Goal: Contribute content: Add original content to the website for others to see

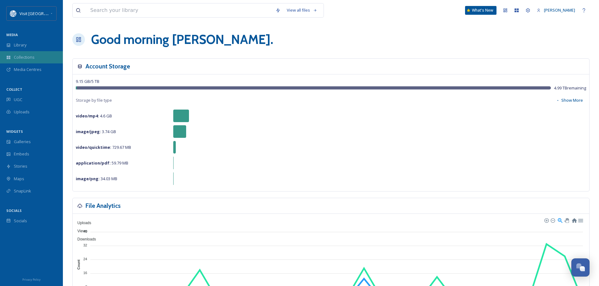
click at [25, 54] on div "Collections" at bounding box center [31, 57] width 63 height 12
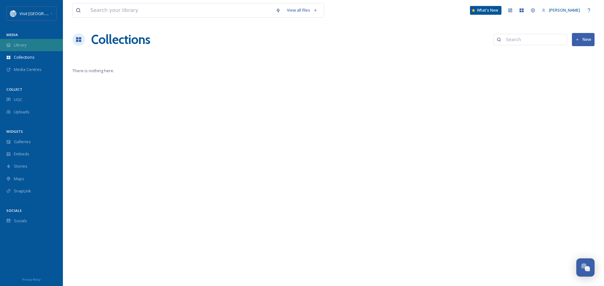
click at [24, 42] on div "Library" at bounding box center [31, 45] width 63 height 12
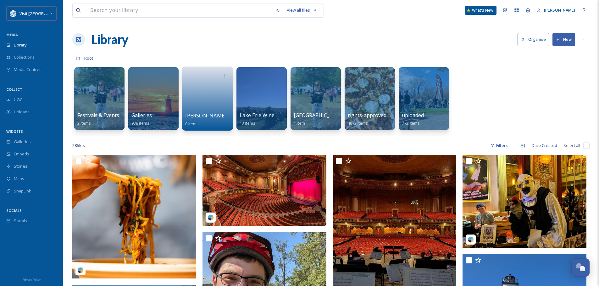
click at [210, 97] on link at bounding box center [207, 96] width 45 height 31
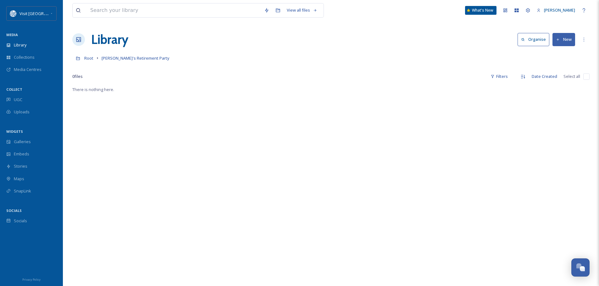
click at [536, 38] on button "Organise" at bounding box center [534, 39] width 32 height 13
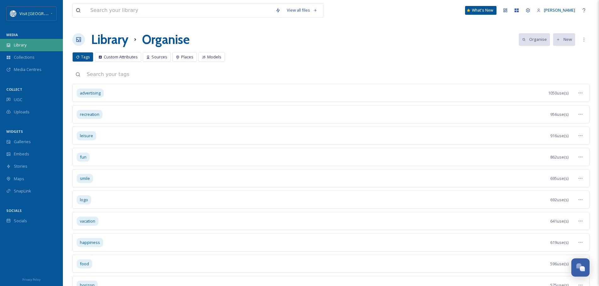
click at [20, 41] on div "Library" at bounding box center [31, 45] width 63 height 12
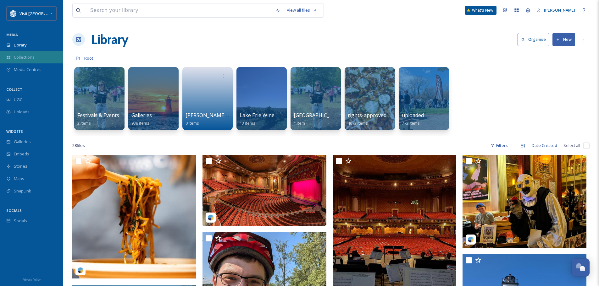
click at [25, 56] on span "Collections" at bounding box center [24, 57] width 21 height 6
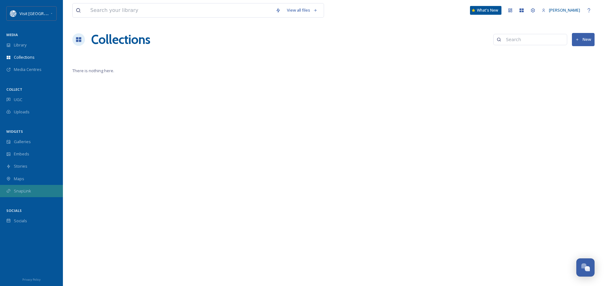
click at [19, 193] on span "SnapLink" at bounding box center [22, 191] width 17 height 6
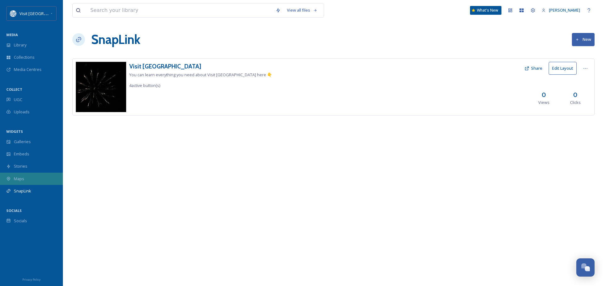
click at [24, 177] on span "Maps" at bounding box center [19, 179] width 10 height 6
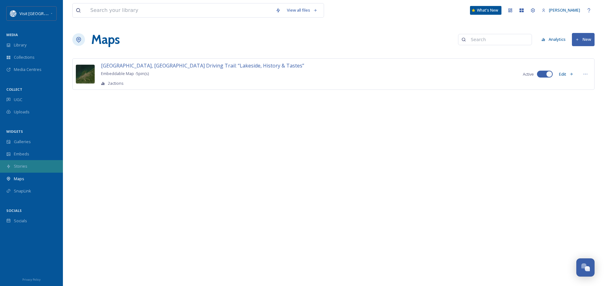
click at [29, 166] on div "Stories" at bounding box center [31, 166] width 63 height 12
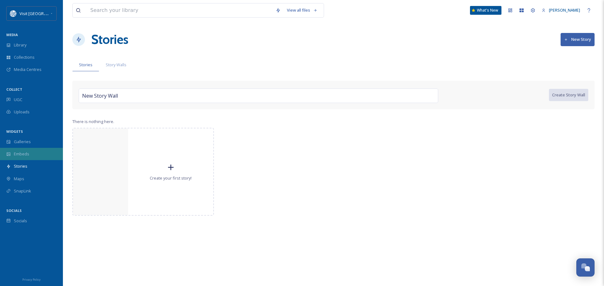
click at [30, 150] on div "Embeds" at bounding box center [31, 154] width 63 height 12
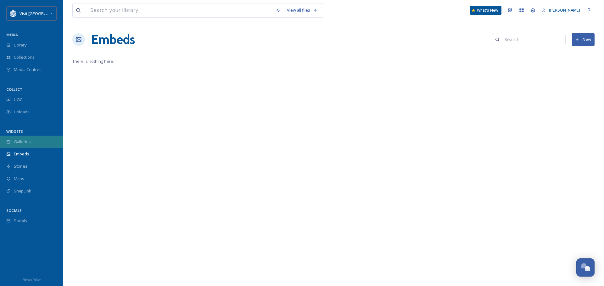
click at [34, 142] on div "Galleries" at bounding box center [31, 142] width 63 height 12
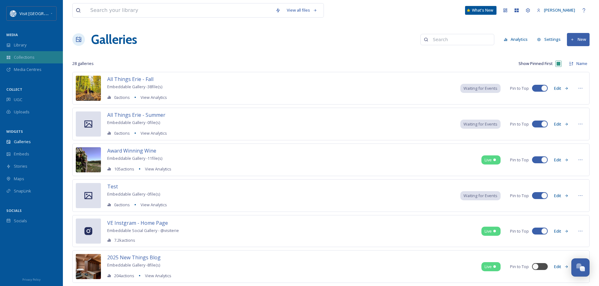
click at [28, 56] on span "Collections" at bounding box center [24, 57] width 21 height 6
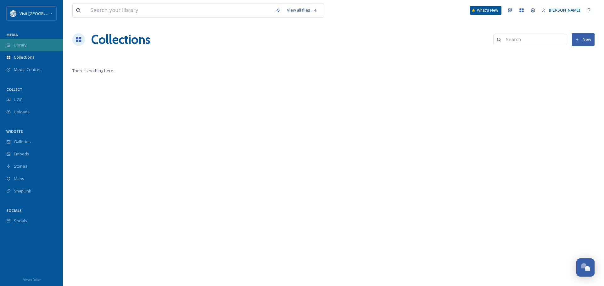
click at [20, 42] on div "Library" at bounding box center [31, 45] width 63 height 12
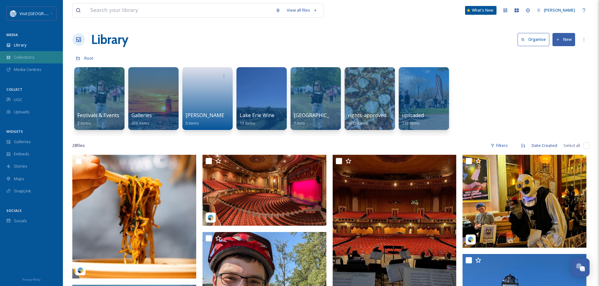
click at [20, 60] on span "Collections" at bounding box center [24, 57] width 21 height 6
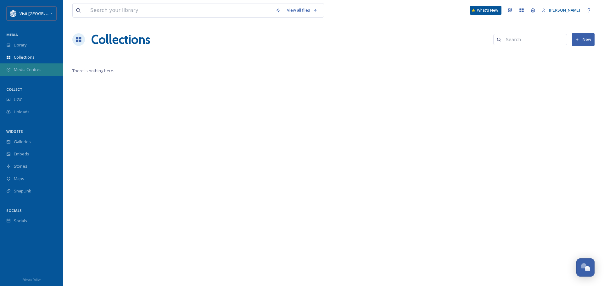
click at [21, 69] on span "Media Centres" at bounding box center [28, 70] width 28 height 6
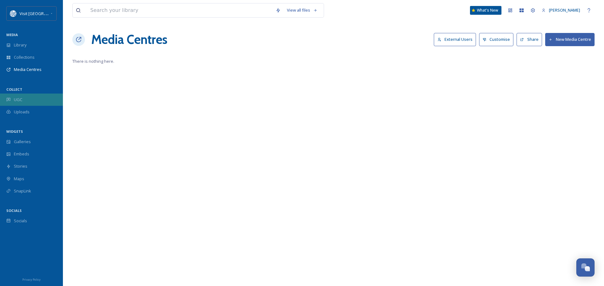
click at [16, 96] on div "UGC" at bounding box center [31, 100] width 63 height 12
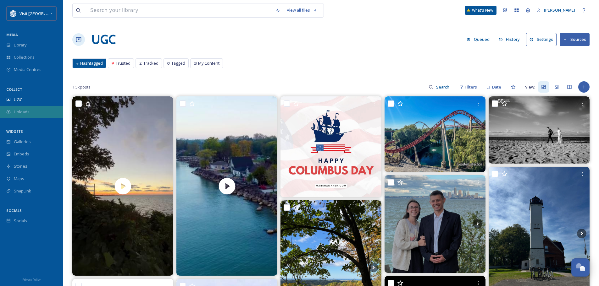
click at [19, 110] on span "Uploads" at bounding box center [22, 112] width 16 height 6
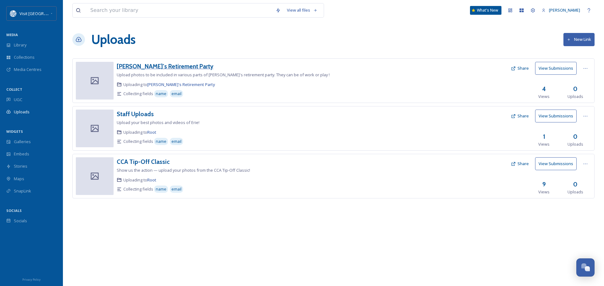
click at [155, 66] on h3 "[PERSON_NAME]'s Retirement Party" at bounding box center [165, 67] width 97 height 8
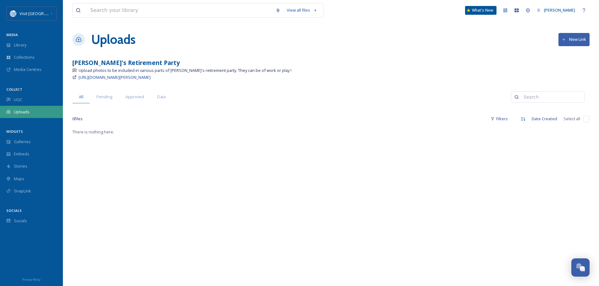
click at [27, 115] on div "Uploads" at bounding box center [31, 112] width 63 height 12
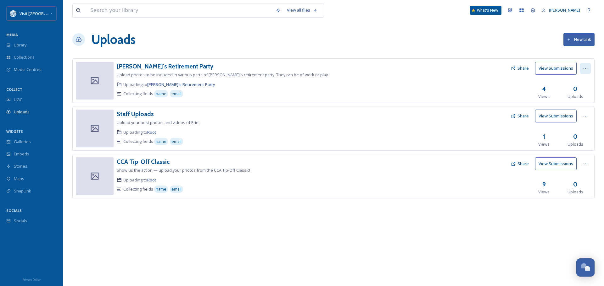
click at [585, 69] on icon at bounding box center [585, 68] width 5 height 5
click at [579, 94] on div "Edit" at bounding box center [579, 94] width 24 height 12
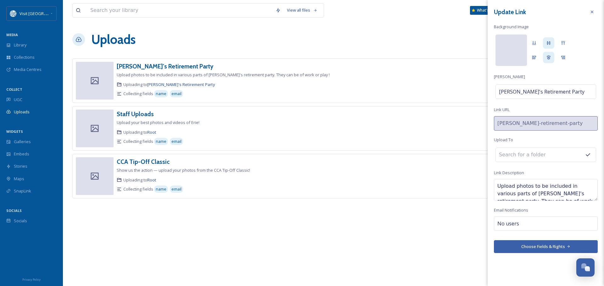
click at [515, 43] on div at bounding box center [510, 50] width 31 height 31
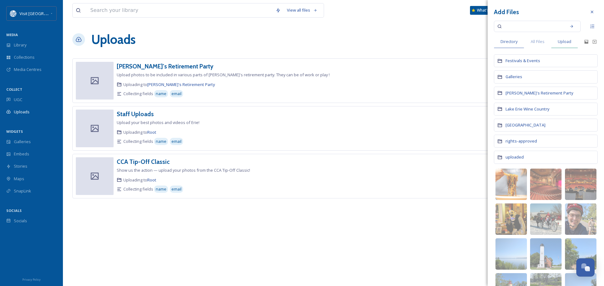
click at [564, 41] on span "Upload" at bounding box center [565, 42] width 14 height 6
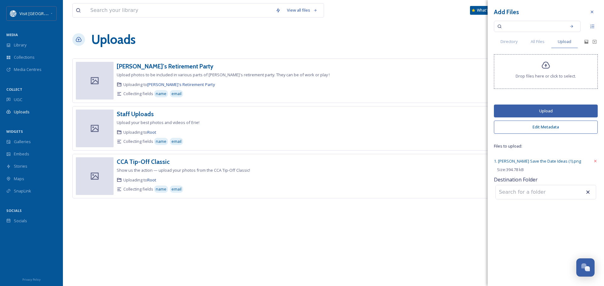
click at [535, 109] on button "Upload" at bounding box center [546, 111] width 104 height 13
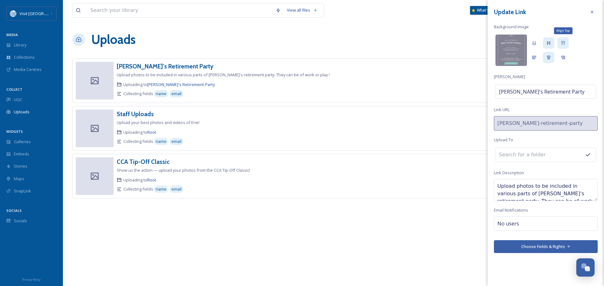
click at [566, 45] on div "Align Top" at bounding box center [562, 42] width 11 height 11
click at [557, 158] on input at bounding box center [530, 155] width 69 height 14
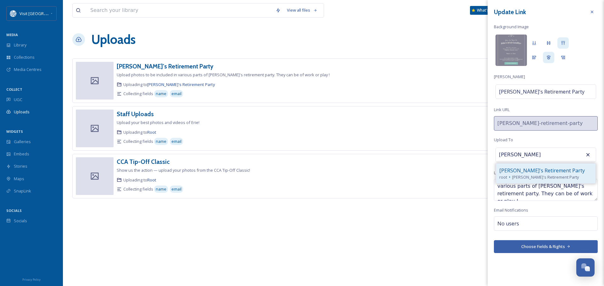
click at [559, 173] on div "[PERSON_NAME]'s Retirement Party" at bounding box center [545, 171] width 93 height 8
type input "[PERSON_NAME]'s Retirement Party"
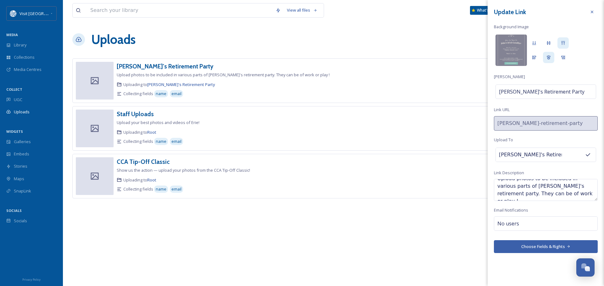
click at [557, 245] on button "Choose Fields & Rights" at bounding box center [546, 247] width 104 height 13
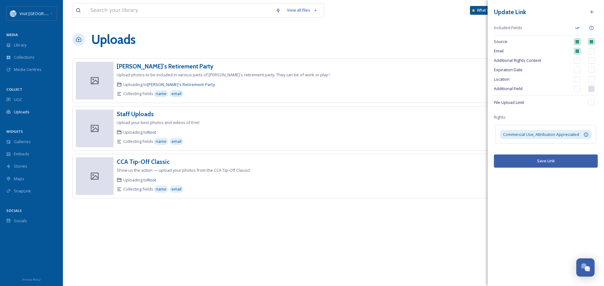
click at [557, 163] on button "Save Link" at bounding box center [546, 161] width 104 height 13
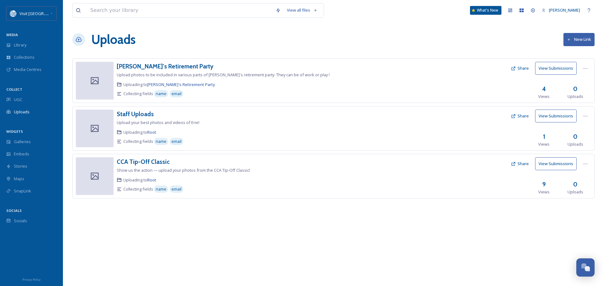
click at [522, 68] on button "Share" at bounding box center [520, 68] width 24 height 12
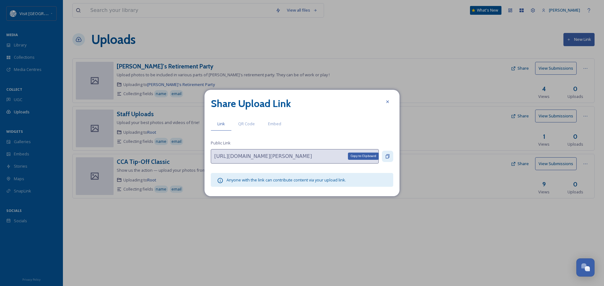
click at [388, 158] on icon at bounding box center [387, 156] width 5 height 5
click at [389, 99] on icon at bounding box center [387, 101] width 5 height 5
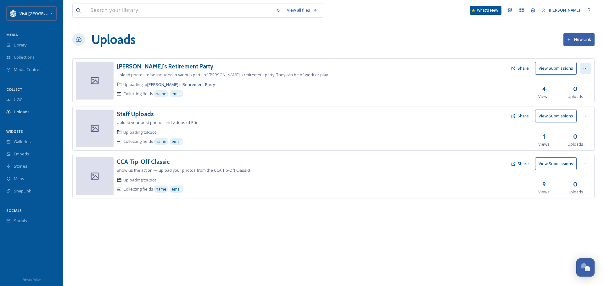
click at [584, 66] on icon at bounding box center [585, 68] width 5 height 5
click at [577, 92] on span "Edit" at bounding box center [573, 95] width 7 height 6
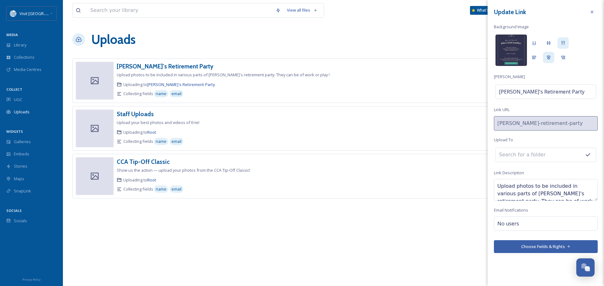
click at [507, 45] on img at bounding box center [510, 50] width 31 height 31
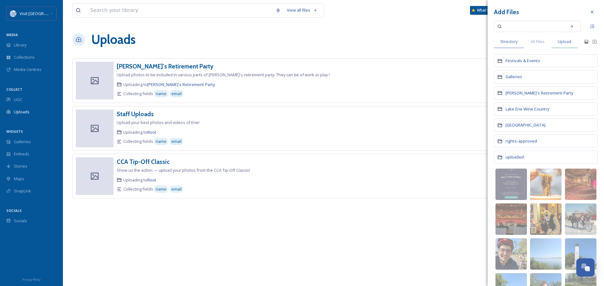
click at [568, 41] on span "Upload" at bounding box center [565, 42] width 14 height 6
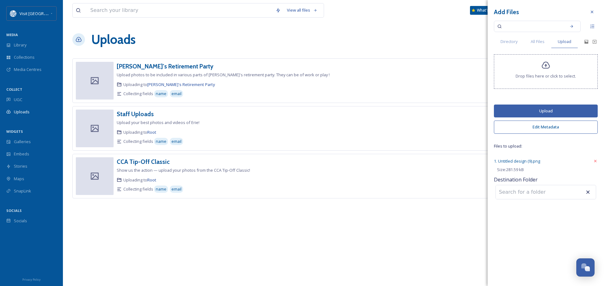
click at [545, 111] on button "Upload" at bounding box center [546, 111] width 104 height 13
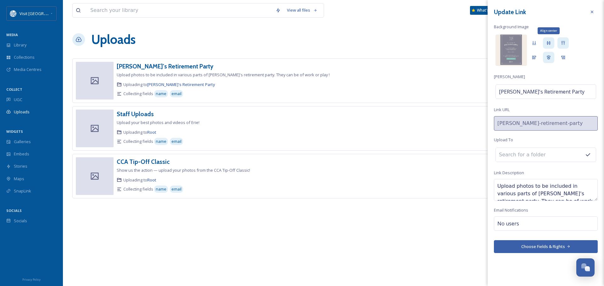
click at [549, 42] on icon at bounding box center [548, 43] width 5 height 5
click at [593, 10] on icon at bounding box center [591, 11] width 5 height 5
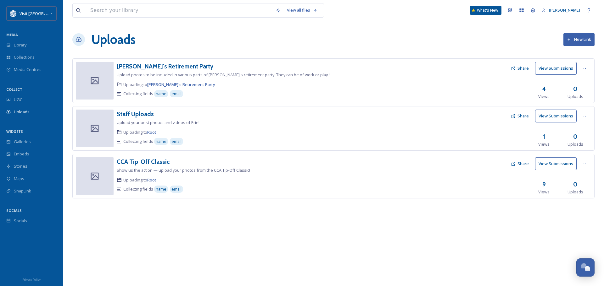
click at [523, 69] on button "Share" at bounding box center [520, 68] width 24 height 12
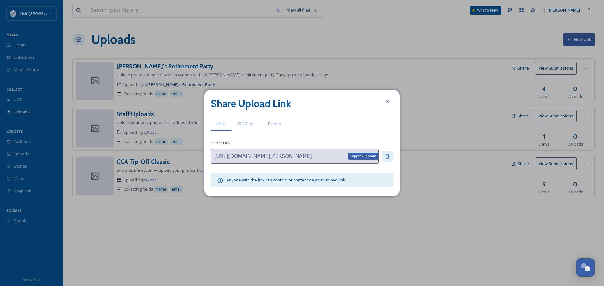
click at [390, 155] on div "Copy to Clipboard" at bounding box center [387, 156] width 11 height 11
click at [387, 99] on div at bounding box center [387, 101] width 11 height 11
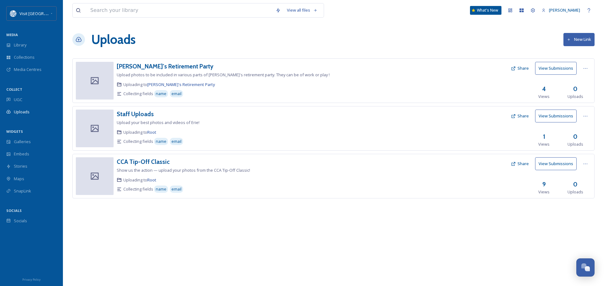
click at [521, 68] on button "Share" at bounding box center [520, 68] width 24 height 12
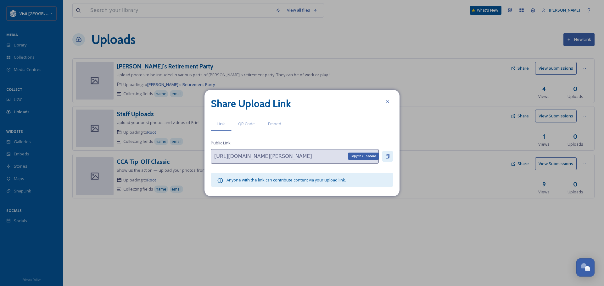
click at [385, 157] on icon at bounding box center [387, 156] width 5 height 5
click at [386, 100] on div at bounding box center [387, 101] width 11 height 11
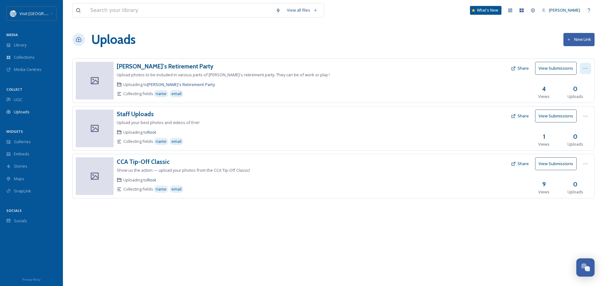
click at [586, 67] on icon at bounding box center [585, 68] width 5 height 5
click at [575, 92] on span "Edit" at bounding box center [573, 95] width 7 height 6
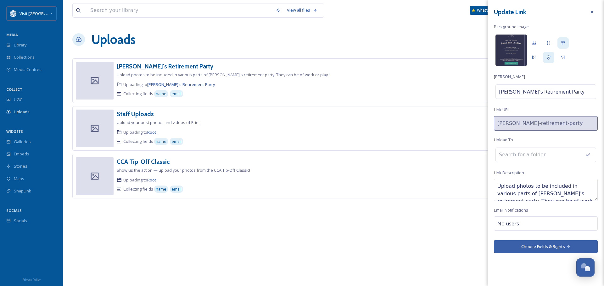
click at [510, 46] on img at bounding box center [510, 50] width 31 height 31
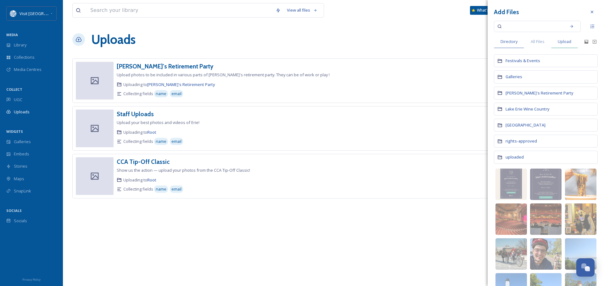
click at [561, 39] on span "Upload" at bounding box center [565, 42] width 14 height 6
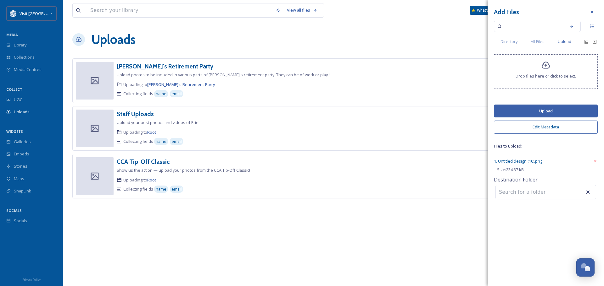
click at [550, 106] on button "Upload" at bounding box center [546, 111] width 104 height 13
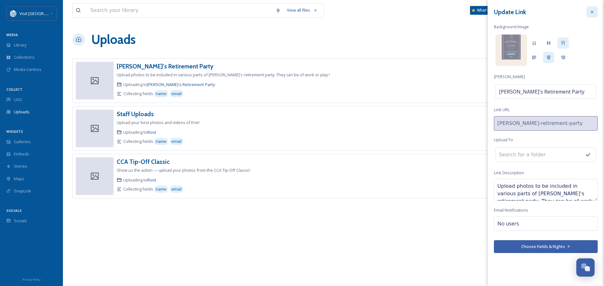
click at [592, 12] on icon at bounding box center [591, 11] width 5 height 5
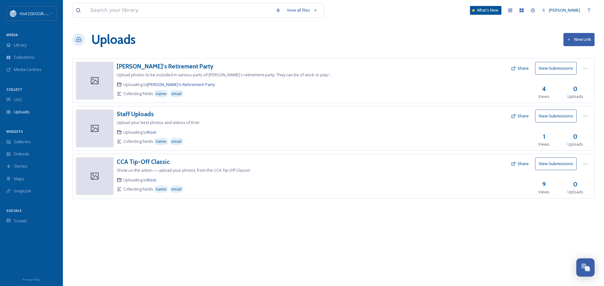
click at [523, 68] on button "Share" at bounding box center [520, 68] width 24 height 12
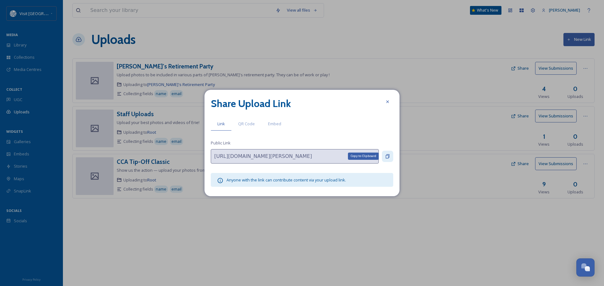
click at [389, 155] on icon at bounding box center [387, 156] width 5 height 5
click at [387, 98] on div at bounding box center [387, 101] width 11 height 11
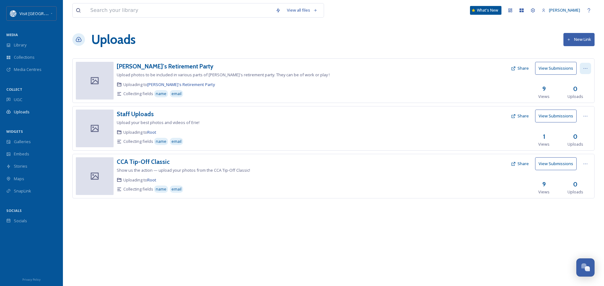
click at [583, 66] on icon at bounding box center [585, 68] width 5 height 5
click at [582, 82] on span "View Link" at bounding box center [579, 82] width 18 height 6
click at [575, 92] on span "Edit" at bounding box center [573, 95] width 7 height 6
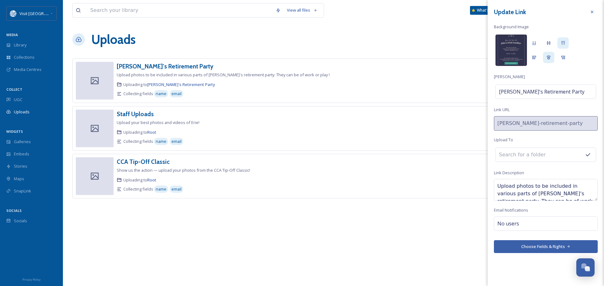
click at [512, 43] on img at bounding box center [510, 50] width 31 height 31
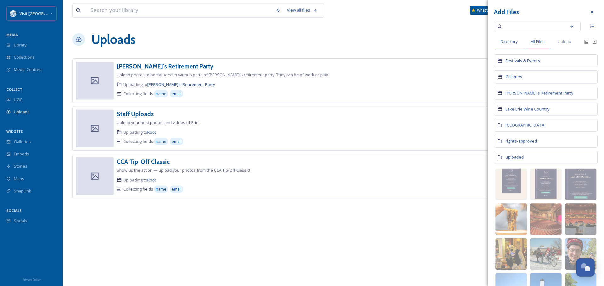
click at [536, 42] on span "All Files" at bounding box center [538, 42] width 14 height 6
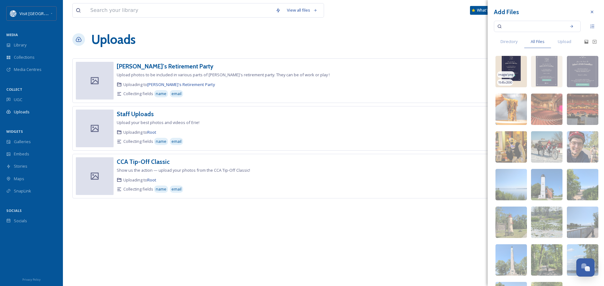
click at [512, 70] on img at bounding box center [510, 71] width 31 height 31
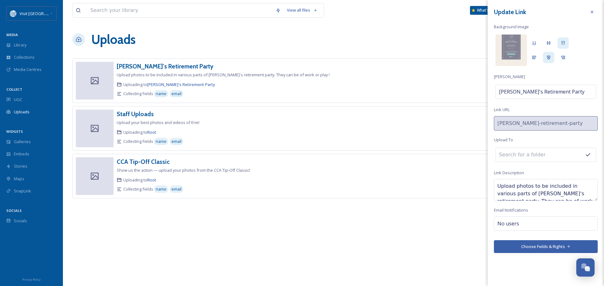
scroll to position [8, 0]
click at [546, 248] on button "Choose Fields & Rights" at bounding box center [546, 247] width 104 height 13
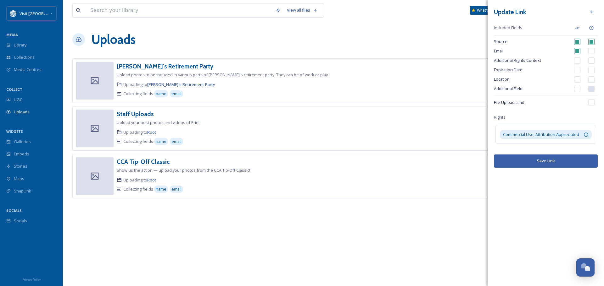
click at [538, 159] on button "Save Link" at bounding box center [546, 161] width 104 height 13
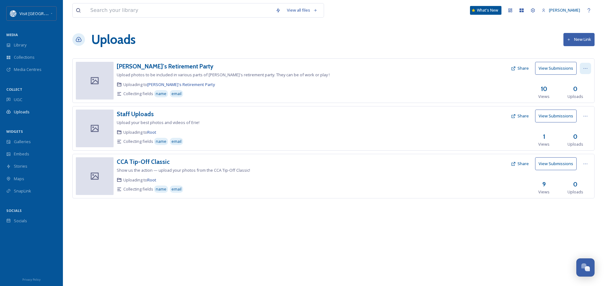
click at [586, 68] on icon at bounding box center [585, 68] width 5 height 5
click at [573, 93] on span "Edit" at bounding box center [573, 95] width 7 height 6
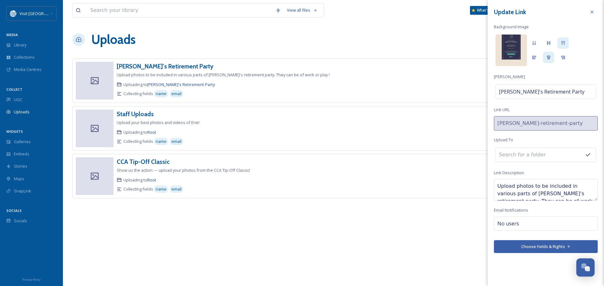
click at [507, 40] on img at bounding box center [510, 50] width 31 height 31
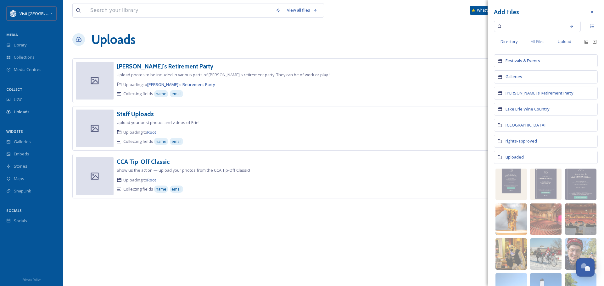
click at [562, 39] on span "Upload" at bounding box center [565, 42] width 14 height 6
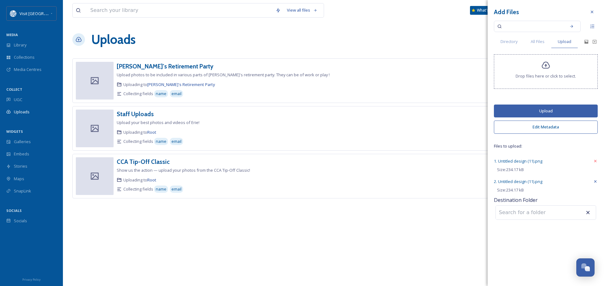
click at [594, 181] on icon at bounding box center [595, 181] width 5 height 5
click at [546, 110] on button "Upload" at bounding box center [546, 111] width 104 height 13
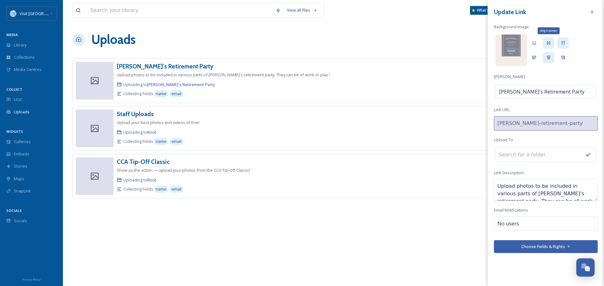
click at [549, 42] on icon at bounding box center [549, 43] width 4 height 4
click at [544, 247] on button "Choose Fields & Rights" at bounding box center [546, 247] width 104 height 13
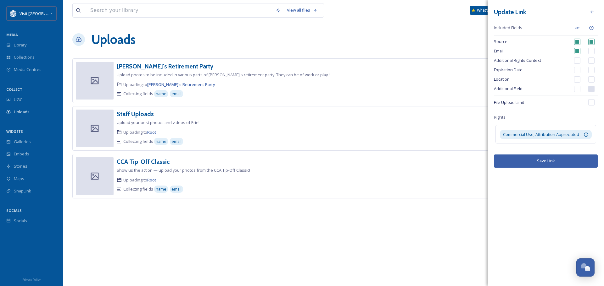
click at [545, 163] on button "Save Link" at bounding box center [546, 161] width 104 height 13
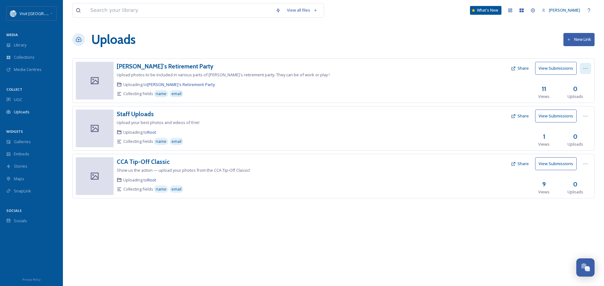
click at [584, 67] on icon at bounding box center [585, 68] width 5 height 5
click at [578, 93] on div "Edit" at bounding box center [579, 94] width 24 height 12
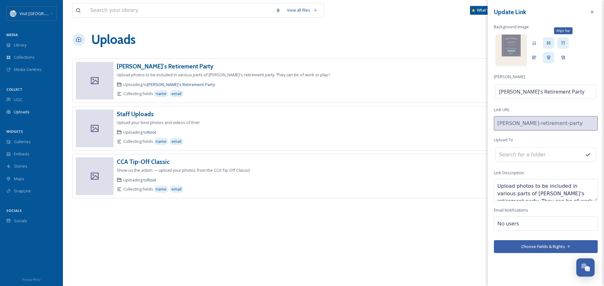
click at [562, 43] on icon at bounding box center [563, 43] width 4 height 4
click at [565, 44] on div "Align Top" at bounding box center [562, 42] width 11 height 11
click at [542, 245] on button "Choose Fields & Rights" at bounding box center [546, 247] width 104 height 13
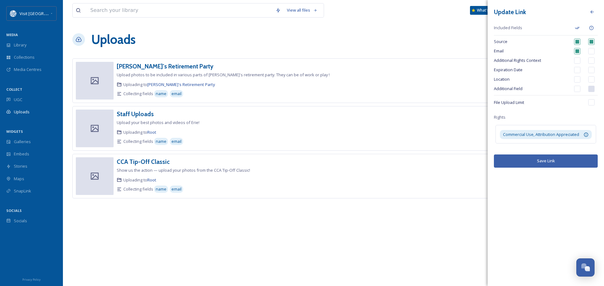
click at [534, 163] on button "Save Link" at bounding box center [546, 161] width 104 height 13
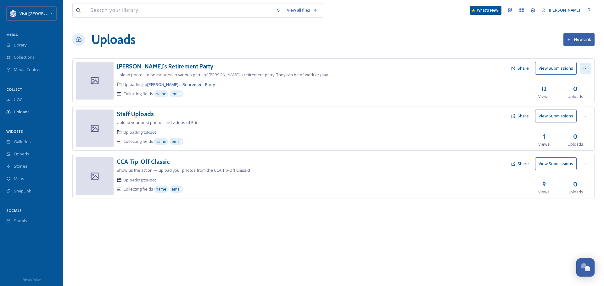
click at [584, 68] on icon at bounding box center [585, 68] width 5 height 5
click at [575, 92] on span "Edit" at bounding box center [573, 95] width 7 height 6
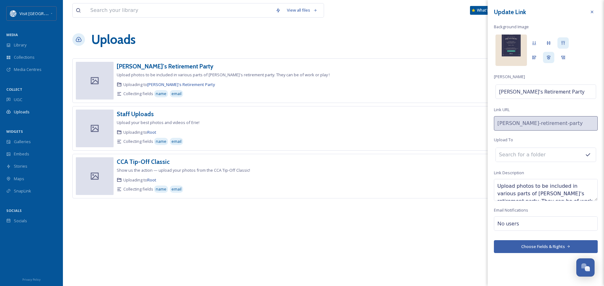
click at [506, 49] on img at bounding box center [510, 50] width 31 height 31
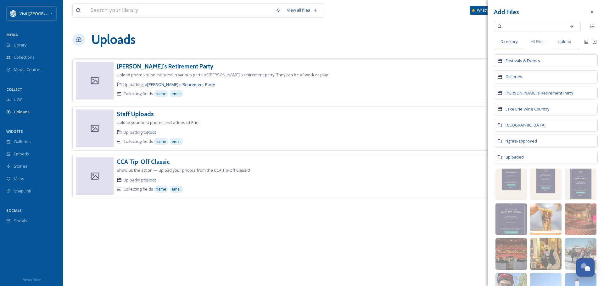
click at [567, 42] on span "Upload" at bounding box center [565, 42] width 14 height 6
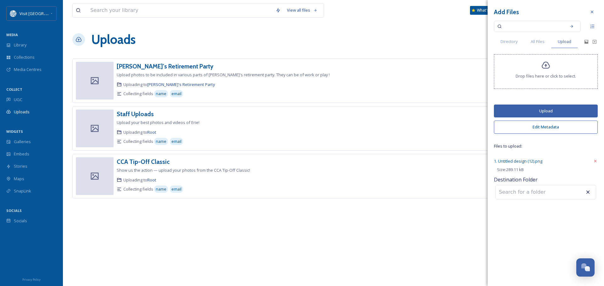
click at [548, 112] on button "Upload" at bounding box center [546, 111] width 104 height 13
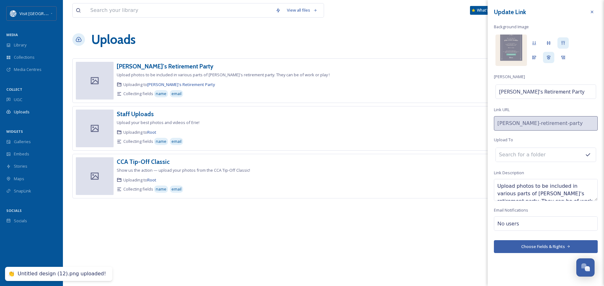
click at [543, 246] on button "Choose Fields & Rights" at bounding box center [546, 247] width 104 height 13
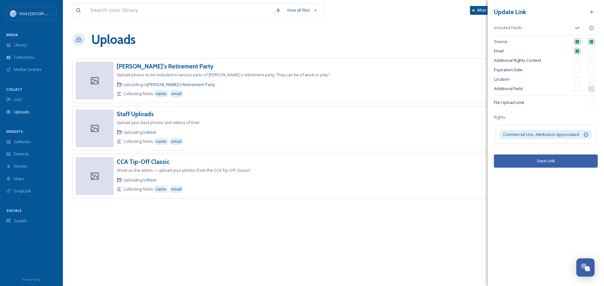
click at [548, 160] on button "Save Link" at bounding box center [546, 161] width 104 height 13
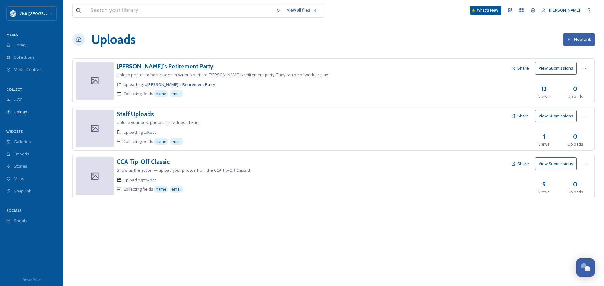
click at [520, 66] on button "Share" at bounding box center [520, 68] width 24 height 12
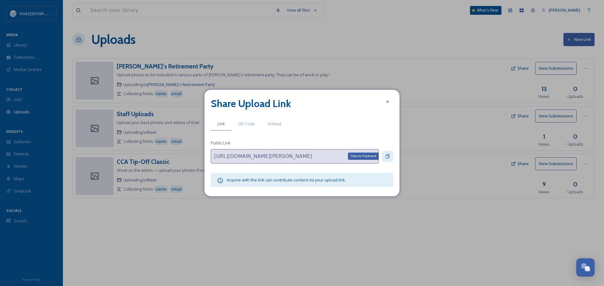
click at [389, 156] on icon at bounding box center [388, 156] width 4 height 4
click at [389, 153] on div "Copy to Clipboard" at bounding box center [387, 156] width 11 height 11
click at [387, 100] on icon at bounding box center [387, 101] width 5 height 5
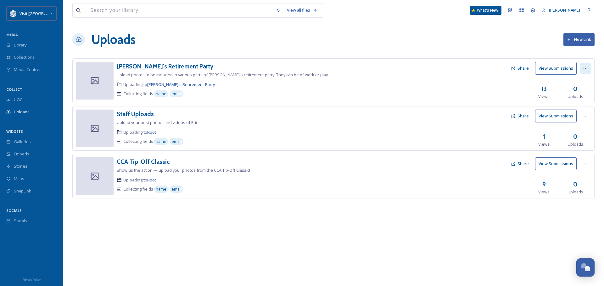
click at [583, 66] on icon at bounding box center [585, 68] width 5 height 5
click at [574, 94] on span "Edit" at bounding box center [573, 95] width 7 height 6
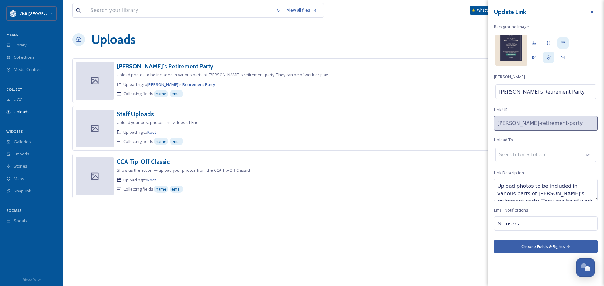
click at [513, 48] on img at bounding box center [510, 50] width 31 height 31
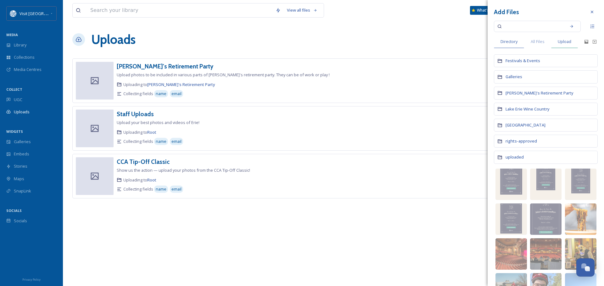
click at [570, 41] on span "Upload" at bounding box center [565, 42] width 14 height 6
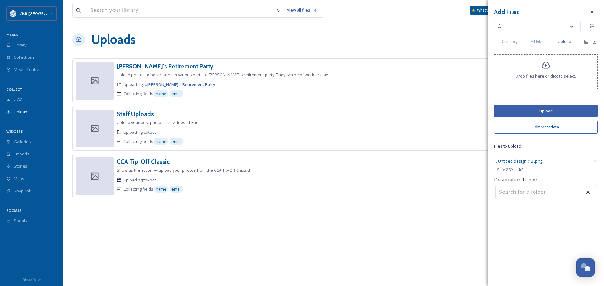
click at [543, 113] on button "Upload" at bounding box center [546, 111] width 104 height 13
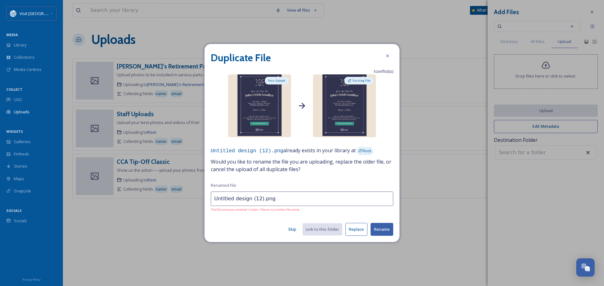
click at [292, 230] on button "Skip" at bounding box center [292, 230] width 14 height 12
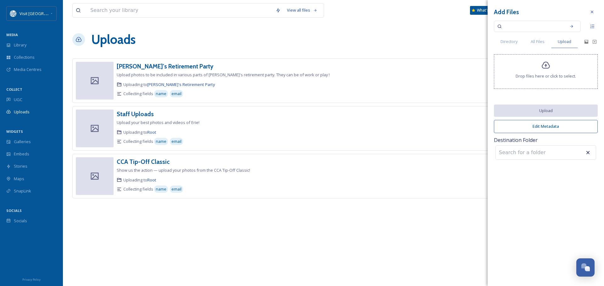
click at [547, 70] on icon at bounding box center [545, 65] width 9 height 9
click at [536, 40] on span "All Files" at bounding box center [538, 42] width 14 height 6
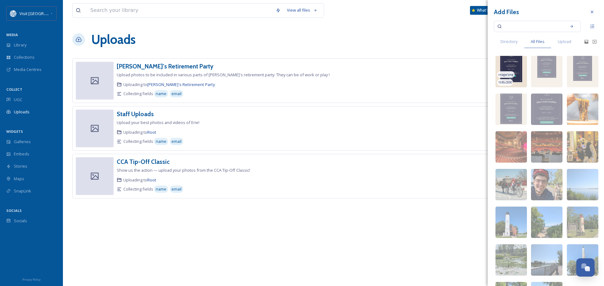
click at [508, 71] on img at bounding box center [510, 71] width 31 height 31
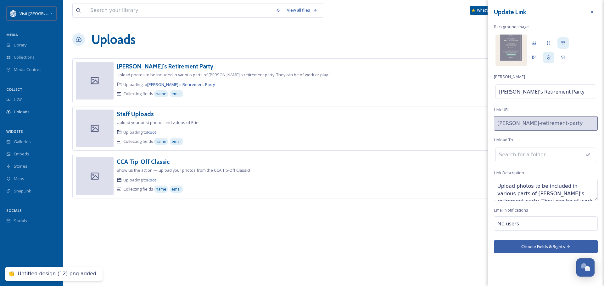
click at [553, 247] on button "Choose Fields & Rights" at bounding box center [546, 247] width 104 height 13
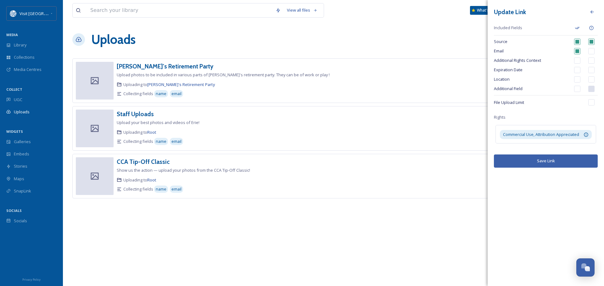
click at [543, 163] on button "Save Link" at bounding box center [546, 161] width 104 height 13
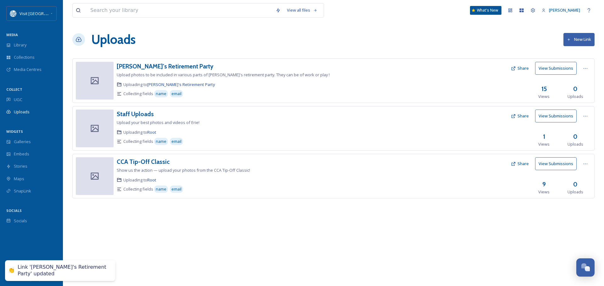
click at [524, 68] on button "Share" at bounding box center [520, 68] width 24 height 12
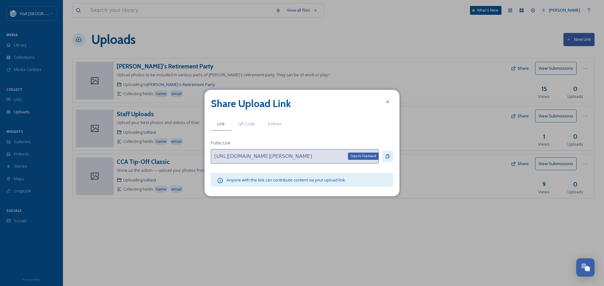
click at [386, 155] on icon at bounding box center [387, 156] width 5 height 5
click at [388, 102] on icon at bounding box center [387, 101] width 5 height 5
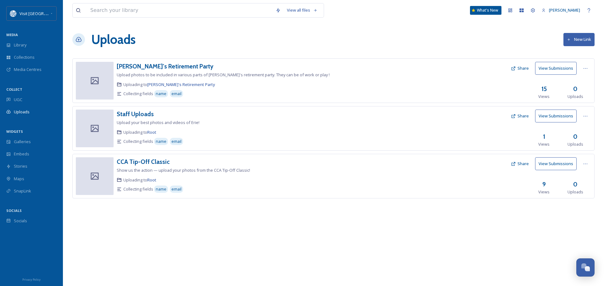
click at [525, 66] on button "Share" at bounding box center [520, 68] width 24 height 12
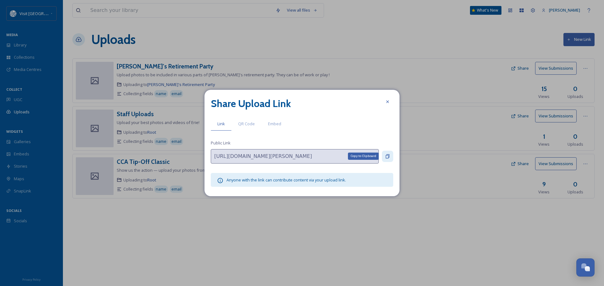
click at [388, 157] on icon at bounding box center [387, 156] width 5 height 5
click at [385, 100] on icon at bounding box center [387, 101] width 5 height 5
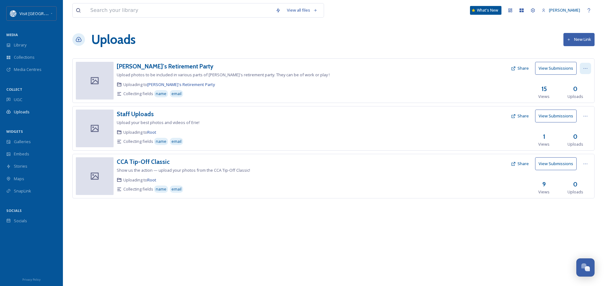
click at [586, 67] on icon at bounding box center [585, 68] width 5 height 5
click at [574, 96] on span "Edit" at bounding box center [573, 95] width 7 height 6
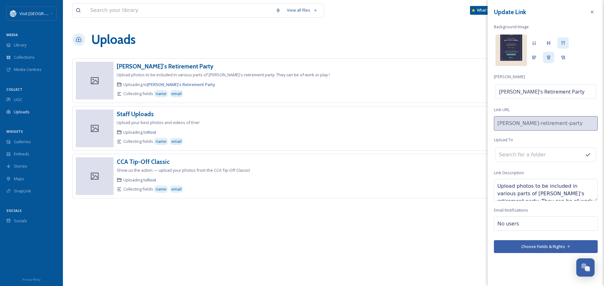
click at [512, 50] on img at bounding box center [510, 50] width 31 height 31
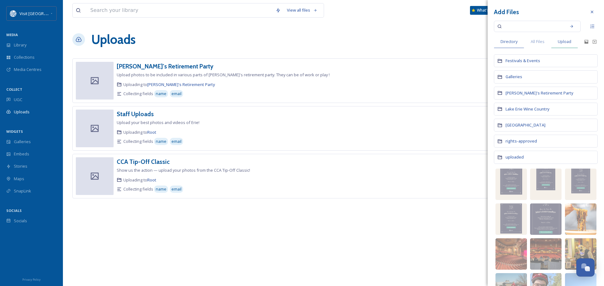
click at [568, 42] on span "Upload" at bounding box center [565, 42] width 14 height 6
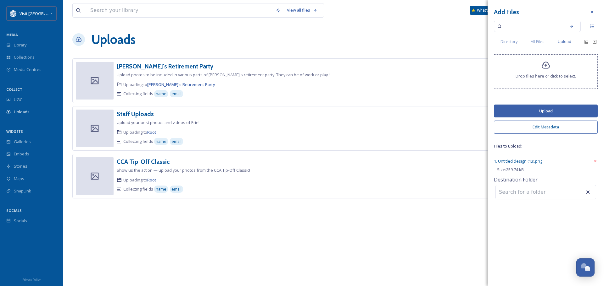
click at [530, 114] on button "Upload" at bounding box center [546, 111] width 104 height 13
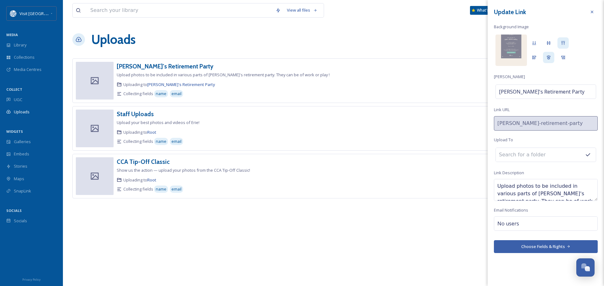
click at [523, 248] on button "Choose Fields & Rights" at bounding box center [546, 247] width 104 height 13
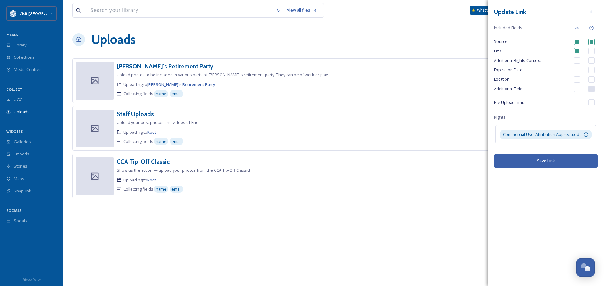
click at [542, 161] on button "Save Link" at bounding box center [546, 161] width 104 height 13
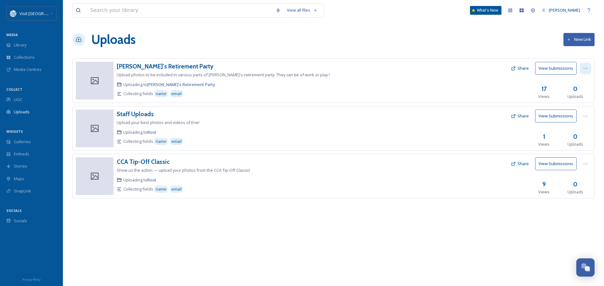
click at [587, 65] on div at bounding box center [585, 68] width 11 height 11
click at [575, 97] on span "Edit" at bounding box center [573, 95] width 7 height 6
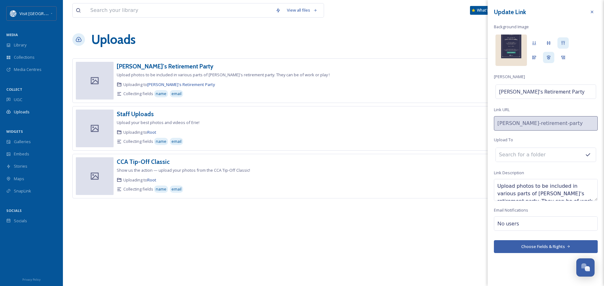
click at [518, 43] on img at bounding box center [510, 50] width 31 height 31
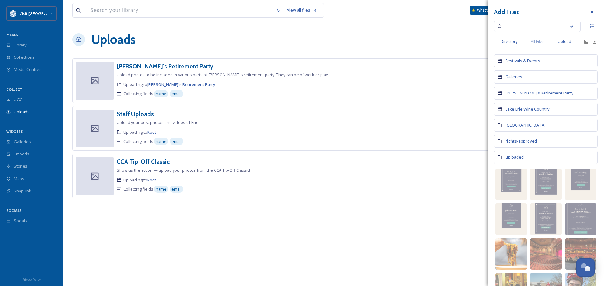
click at [570, 39] on span "Upload" at bounding box center [565, 42] width 14 height 6
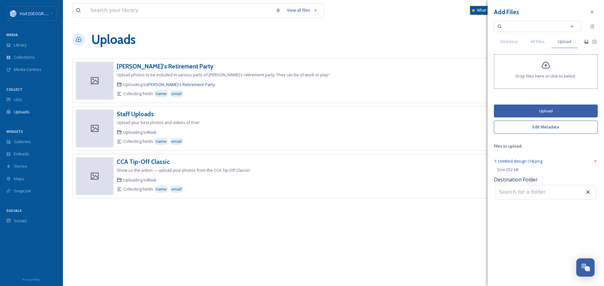
click at [551, 108] on button "Upload" at bounding box center [546, 111] width 104 height 13
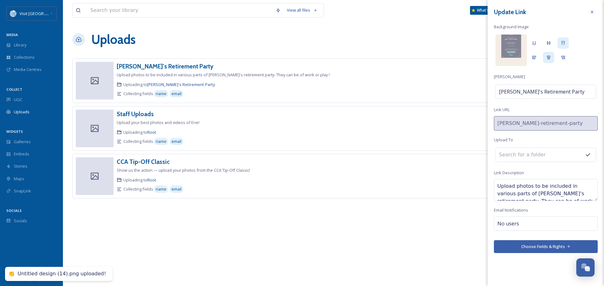
click at [562, 248] on button "Choose Fields & Rights" at bounding box center [546, 247] width 104 height 13
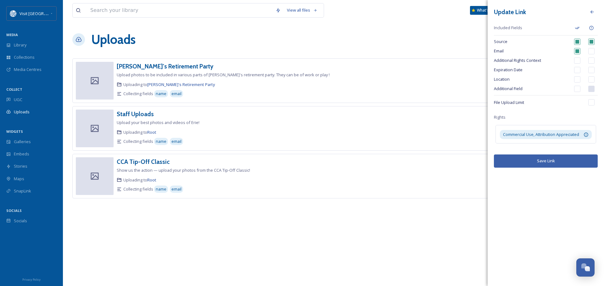
click at [555, 161] on button "Save Link" at bounding box center [546, 161] width 104 height 13
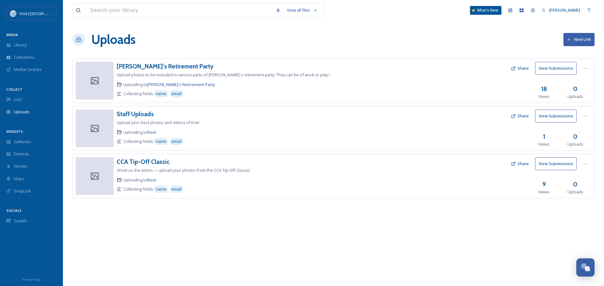
click at [529, 68] on button "Share" at bounding box center [520, 68] width 24 height 12
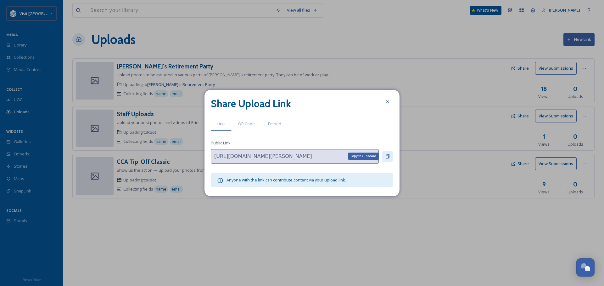
click at [387, 154] on icon at bounding box center [387, 156] width 5 height 5
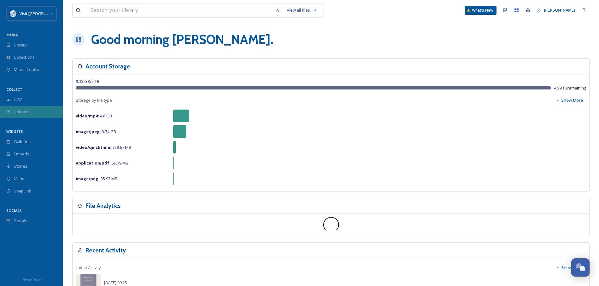
click at [12, 110] on div "Uploads" at bounding box center [31, 112] width 63 height 12
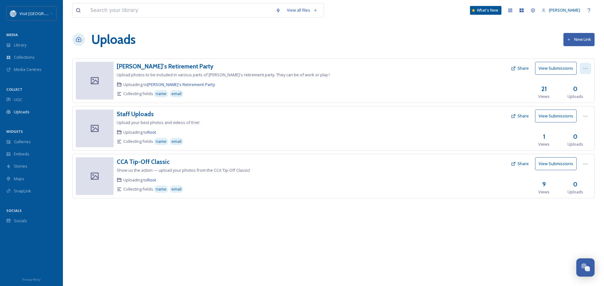
click at [580, 68] on div at bounding box center [585, 68] width 11 height 11
click at [577, 91] on div "Edit" at bounding box center [579, 94] width 24 height 12
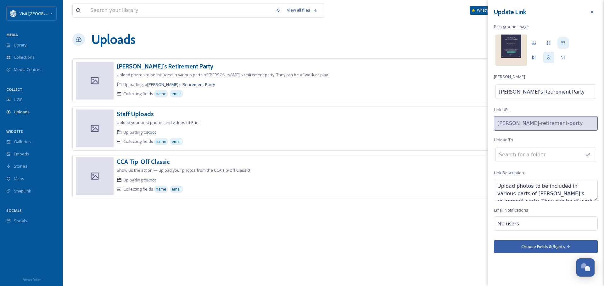
click at [512, 46] on img at bounding box center [510, 50] width 31 height 31
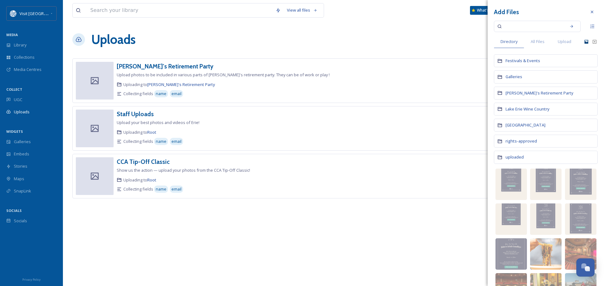
click at [584, 42] on icon at bounding box center [586, 41] width 5 height 5
click at [592, 42] on icon at bounding box center [594, 41] width 5 height 5
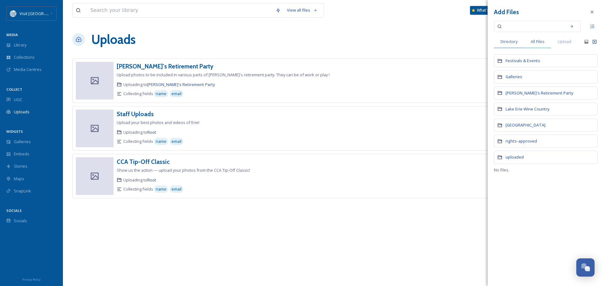
click at [541, 42] on span "All Files" at bounding box center [538, 42] width 14 height 6
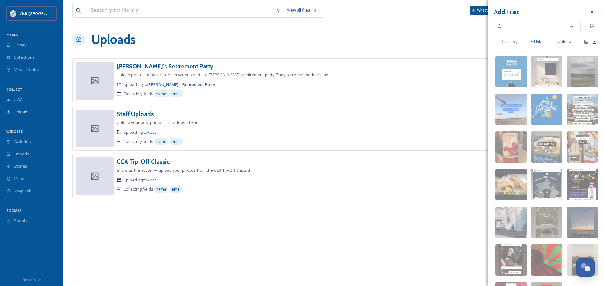
click at [563, 39] on span "Upload" at bounding box center [565, 42] width 14 height 6
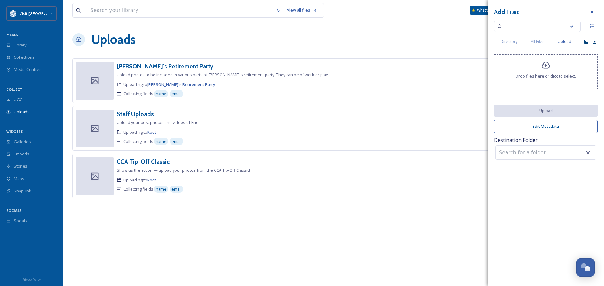
click at [588, 42] on icon at bounding box center [586, 42] width 4 height 4
click at [585, 42] on icon at bounding box center [586, 42] width 4 height 4
click at [535, 41] on span "All Files" at bounding box center [538, 42] width 14 height 6
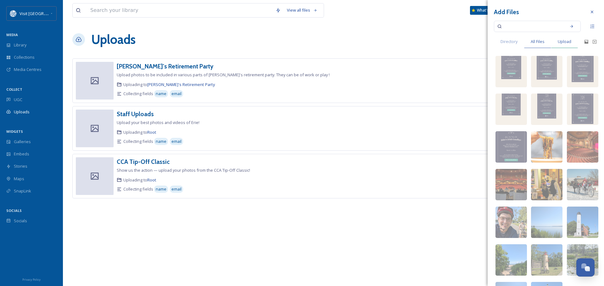
click at [567, 38] on div "Upload" at bounding box center [564, 41] width 27 height 13
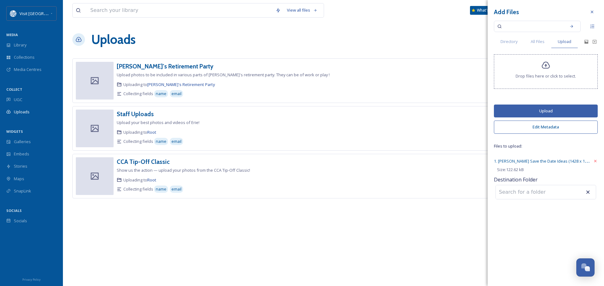
click at [525, 109] on button "Upload" at bounding box center [546, 111] width 104 height 13
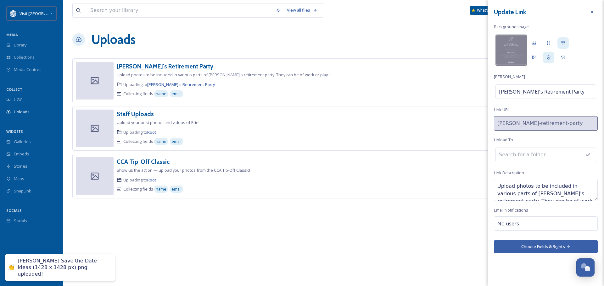
click at [538, 250] on button "Choose Fields & Rights" at bounding box center [546, 247] width 104 height 13
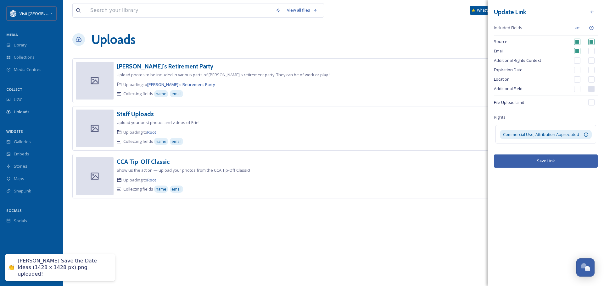
click at [522, 164] on button "Save Link" at bounding box center [546, 161] width 104 height 13
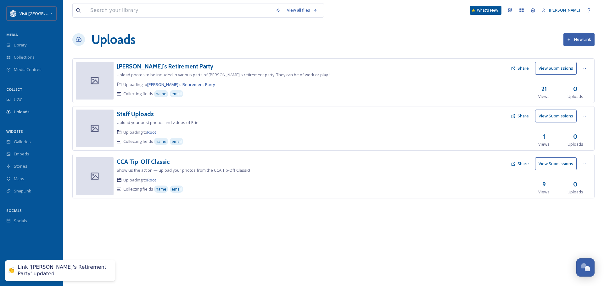
click at [525, 67] on button "Share" at bounding box center [520, 68] width 24 height 12
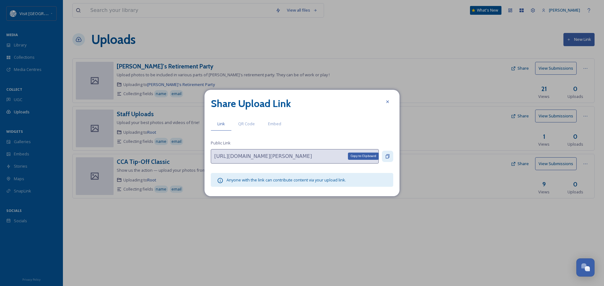
click at [390, 156] on div "Copy to Clipboard" at bounding box center [387, 156] width 11 height 11
click at [385, 101] on icon at bounding box center [387, 101] width 5 height 5
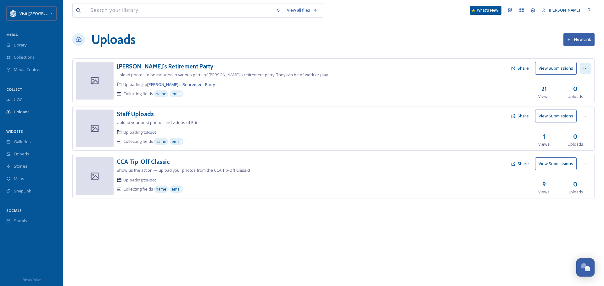
click at [588, 69] on div at bounding box center [585, 68] width 11 height 11
click at [577, 93] on div "Edit" at bounding box center [579, 94] width 24 height 12
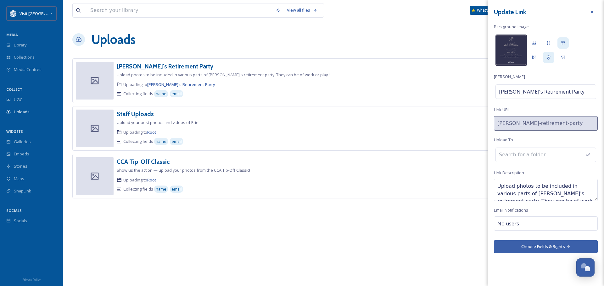
click at [508, 46] on img at bounding box center [510, 50] width 31 height 31
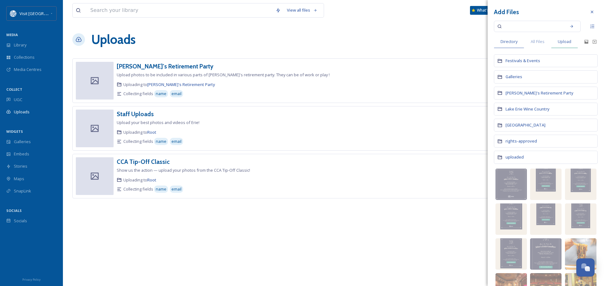
click at [563, 42] on span "Upload" at bounding box center [565, 42] width 14 height 6
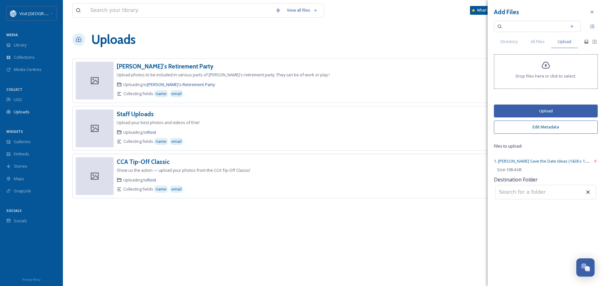
click at [539, 109] on button "Upload" at bounding box center [546, 111] width 104 height 13
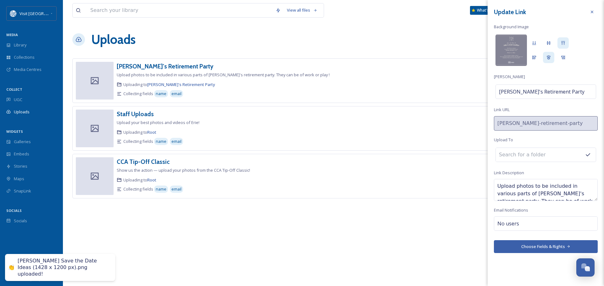
click at [534, 247] on button "Choose Fields & Rights" at bounding box center [546, 247] width 104 height 13
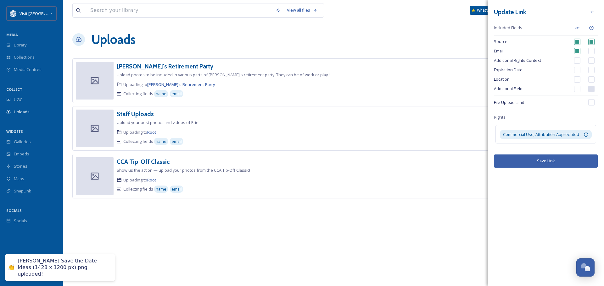
click at [537, 166] on button "Save Link" at bounding box center [546, 161] width 104 height 13
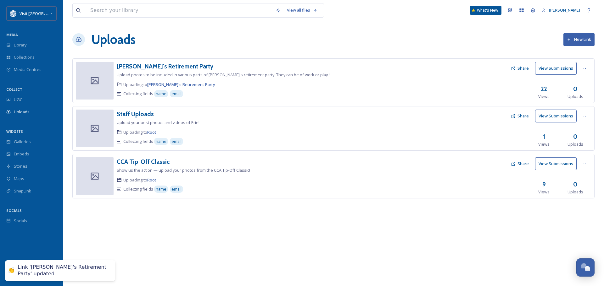
click at [523, 70] on button "Share" at bounding box center [520, 68] width 24 height 12
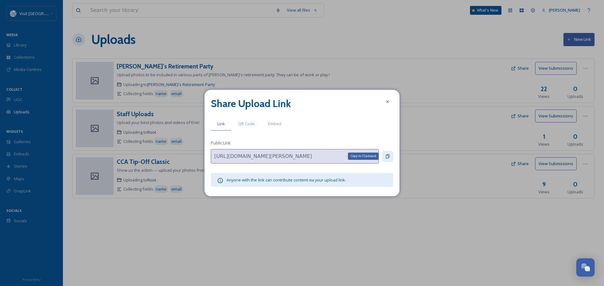
click at [389, 156] on icon at bounding box center [388, 156] width 4 height 4
click at [391, 102] on div at bounding box center [387, 101] width 11 height 11
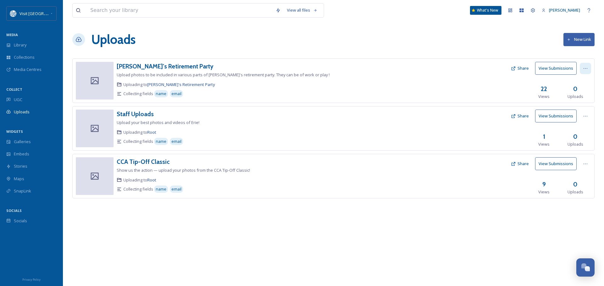
click at [587, 69] on icon at bounding box center [585, 68] width 5 height 5
click at [577, 93] on div "Edit" at bounding box center [579, 94] width 24 height 12
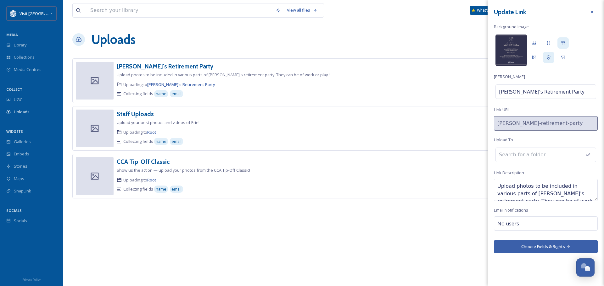
click at [498, 54] on img at bounding box center [510, 50] width 31 height 31
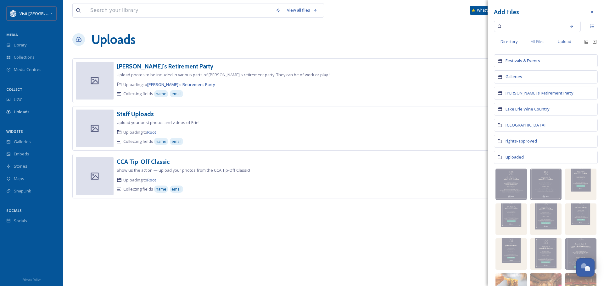
click at [564, 43] on span "Upload" at bounding box center [565, 42] width 14 height 6
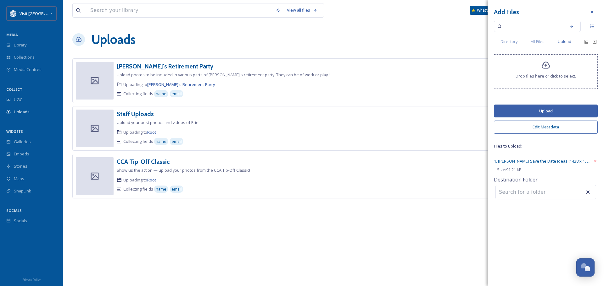
click at [561, 116] on button "Upload" at bounding box center [546, 111] width 104 height 13
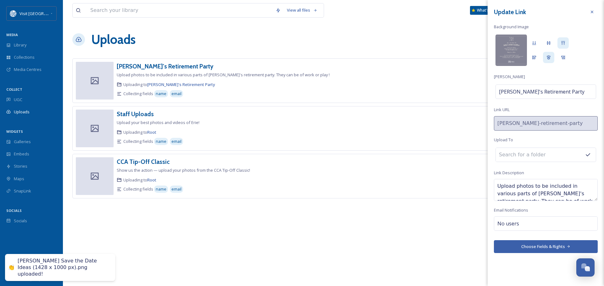
click at [562, 242] on button "Choose Fields & Rights" at bounding box center [546, 247] width 104 height 13
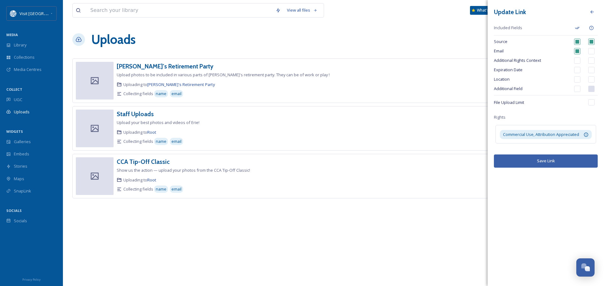
click at [540, 163] on button "Save Link" at bounding box center [546, 161] width 104 height 13
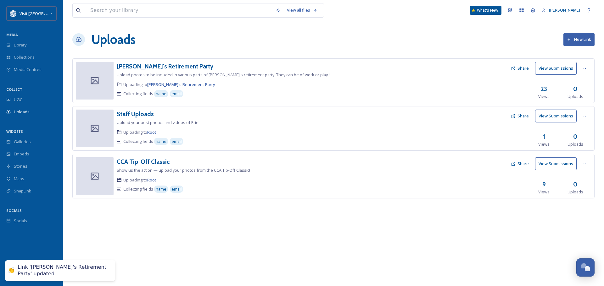
click at [517, 69] on button "Share" at bounding box center [520, 68] width 24 height 12
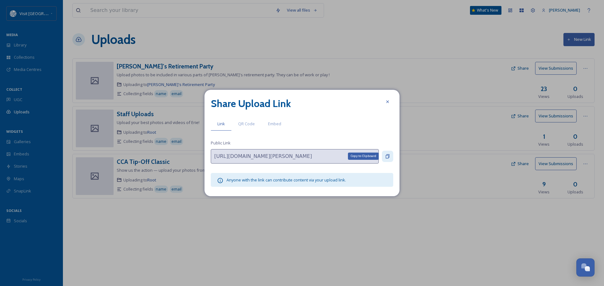
click at [388, 156] on icon at bounding box center [388, 156] width 4 height 4
click at [390, 156] on div "Copy to Clipboard" at bounding box center [387, 156] width 11 height 11
click at [210, 154] on div "Share Upload Link Link QR Code Embed Public Link https://app.snapsea.io/p/link/…" at bounding box center [301, 143] width 195 height 106
click at [387, 103] on icon at bounding box center [387, 101] width 5 height 5
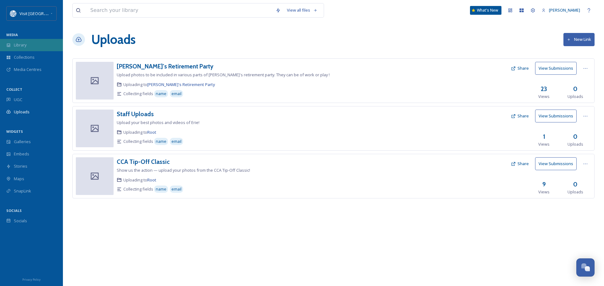
click at [25, 46] on span "Library" at bounding box center [20, 45] width 13 height 6
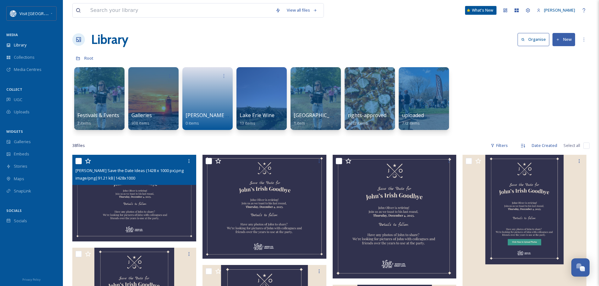
click at [79, 163] on input "checkbox" at bounding box center [78, 161] width 6 height 6
checkbox input "true"
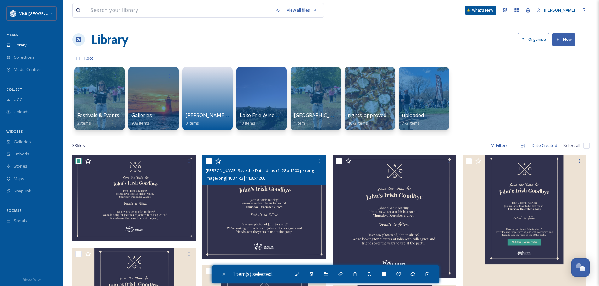
drag, startPoint x: 208, startPoint y: 162, endPoint x: 237, endPoint y: 163, distance: 28.9
click at [208, 161] on input "checkbox" at bounding box center [209, 161] width 6 height 6
checkbox input "true"
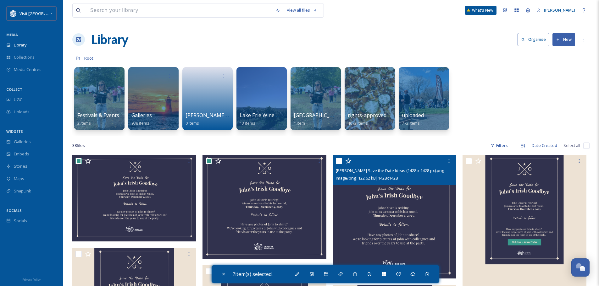
click at [341, 160] on input "checkbox" at bounding box center [339, 161] width 6 height 6
checkbox input "true"
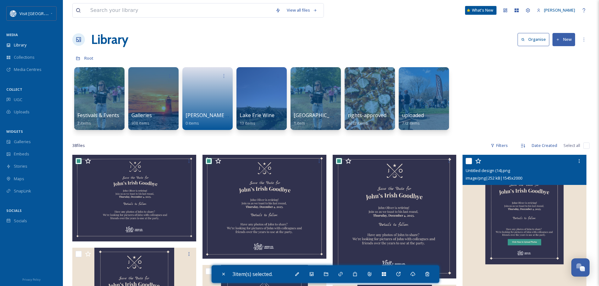
click at [469, 161] on input "checkbox" at bounding box center [469, 161] width 6 height 6
checkbox input "true"
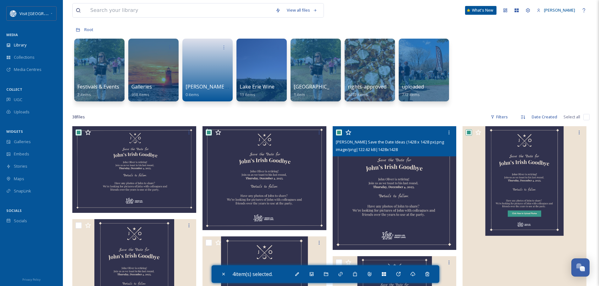
scroll to position [63, 0]
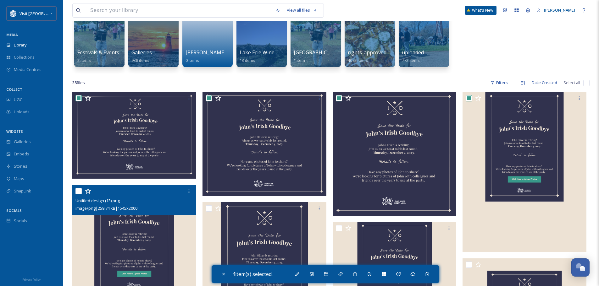
click at [79, 191] on input "checkbox" at bounding box center [78, 191] width 6 height 6
checkbox input "true"
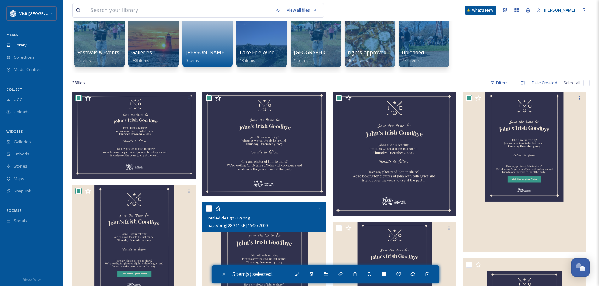
click at [207, 208] on input "checkbox" at bounding box center [209, 209] width 6 height 6
checkbox input "true"
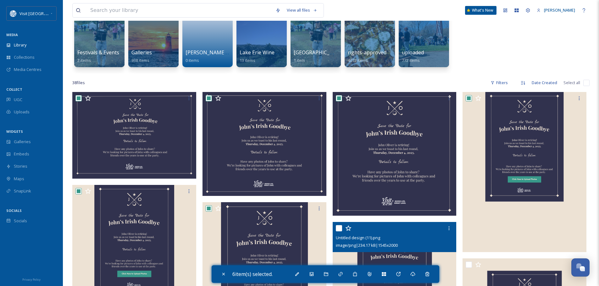
click at [339, 228] on input "checkbox" at bounding box center [339, 228] width 6 height 6
checkbox input "true"
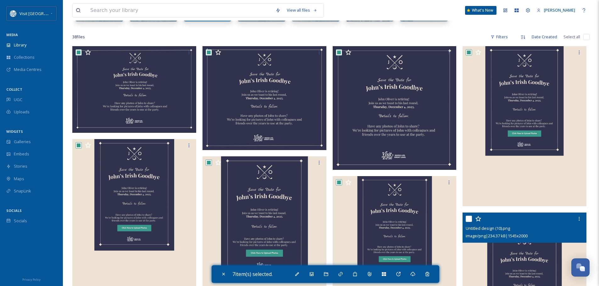
scroll to position [157, 0]
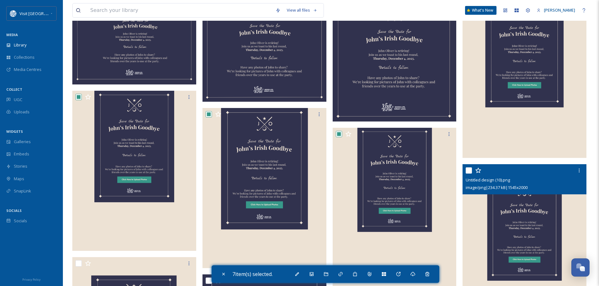
click at [467, 169] on input "checkbox" at bounding box center [469, 171] width 6 height 6
checkbox input "true"
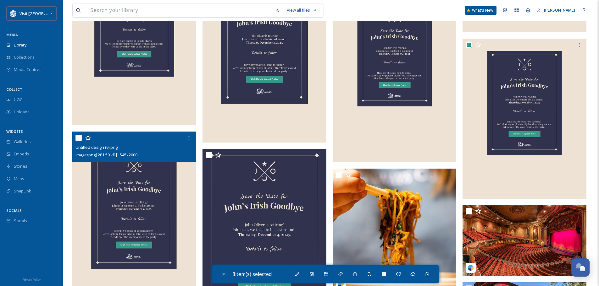
click at [78, 137] on input "checkbox" at bounding box center [78, 138] width 6 height 6
checkbox input "true"
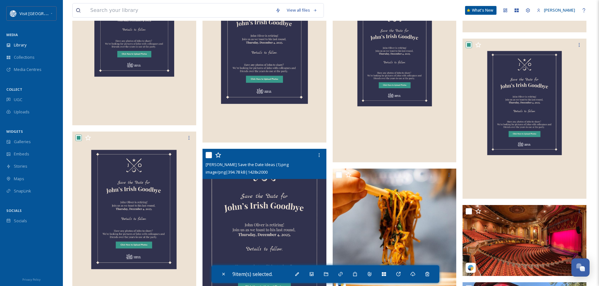
click at [208, 155] on input "checkbox" at bounding box center [209, 155] width 6 height 6
checkbox input "true"
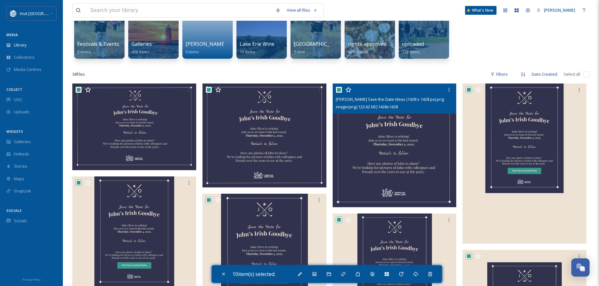
scroll to position [0, 0]
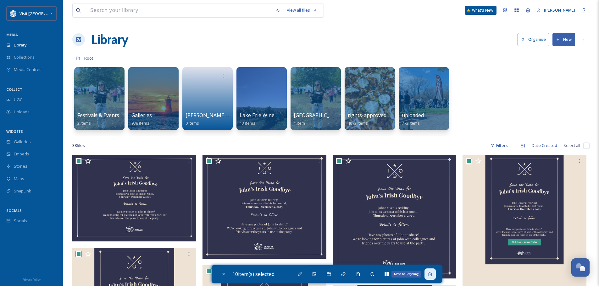
click at [432, 275] on icon at bounding box center [430, 274] width 4 height 4
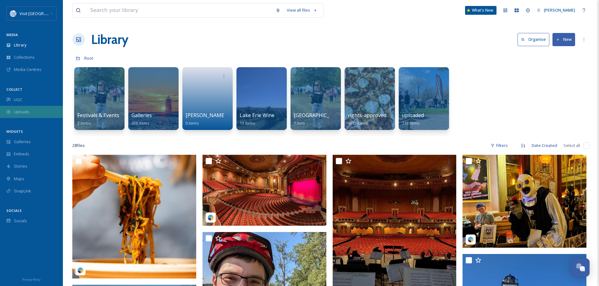
click at [25, 114] on span "Uploads" at bounding box center [22, 112] width 16 height 6
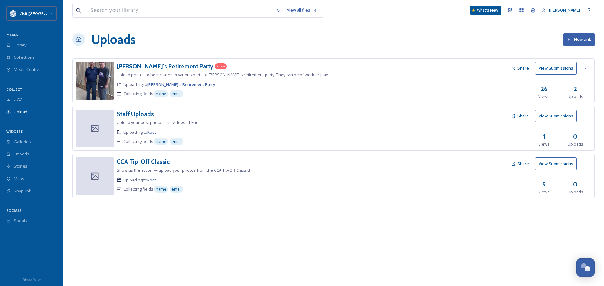
click at [550, 66] on button "View Submissions" at bounding box center [556, 68] width 42 height 13
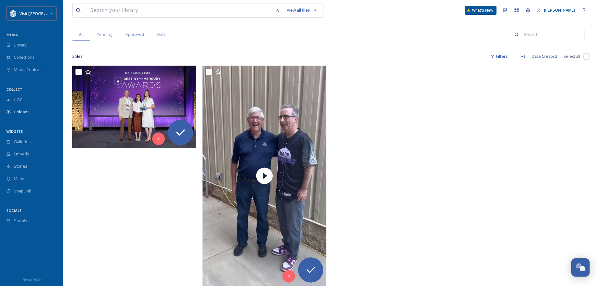
scroll to position [63, 0]
